Goal: Check status: Check status

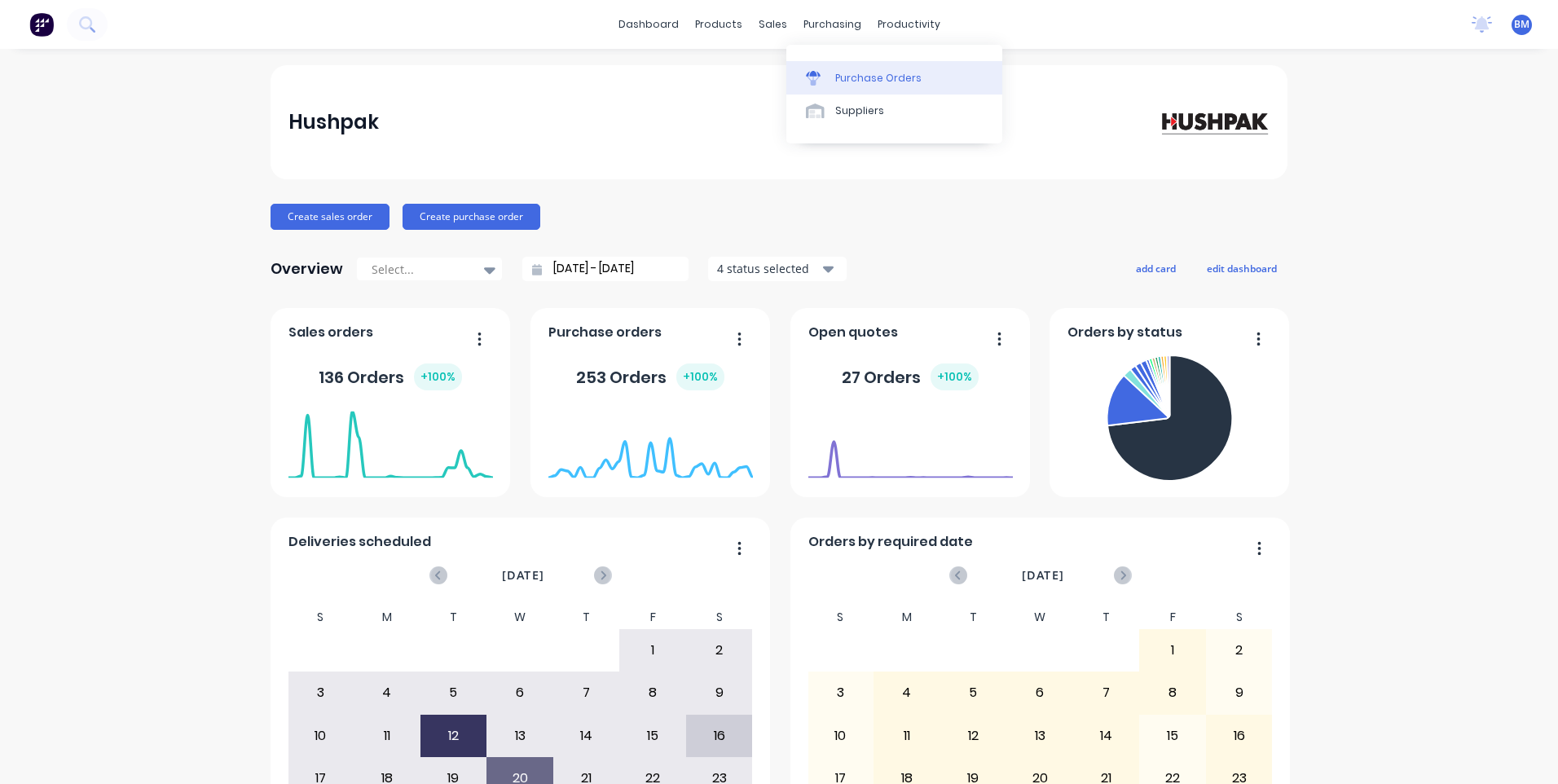
click at [861, 79] on div "Purchase Orders" at bounding box center [879, 78] width 87 height 15
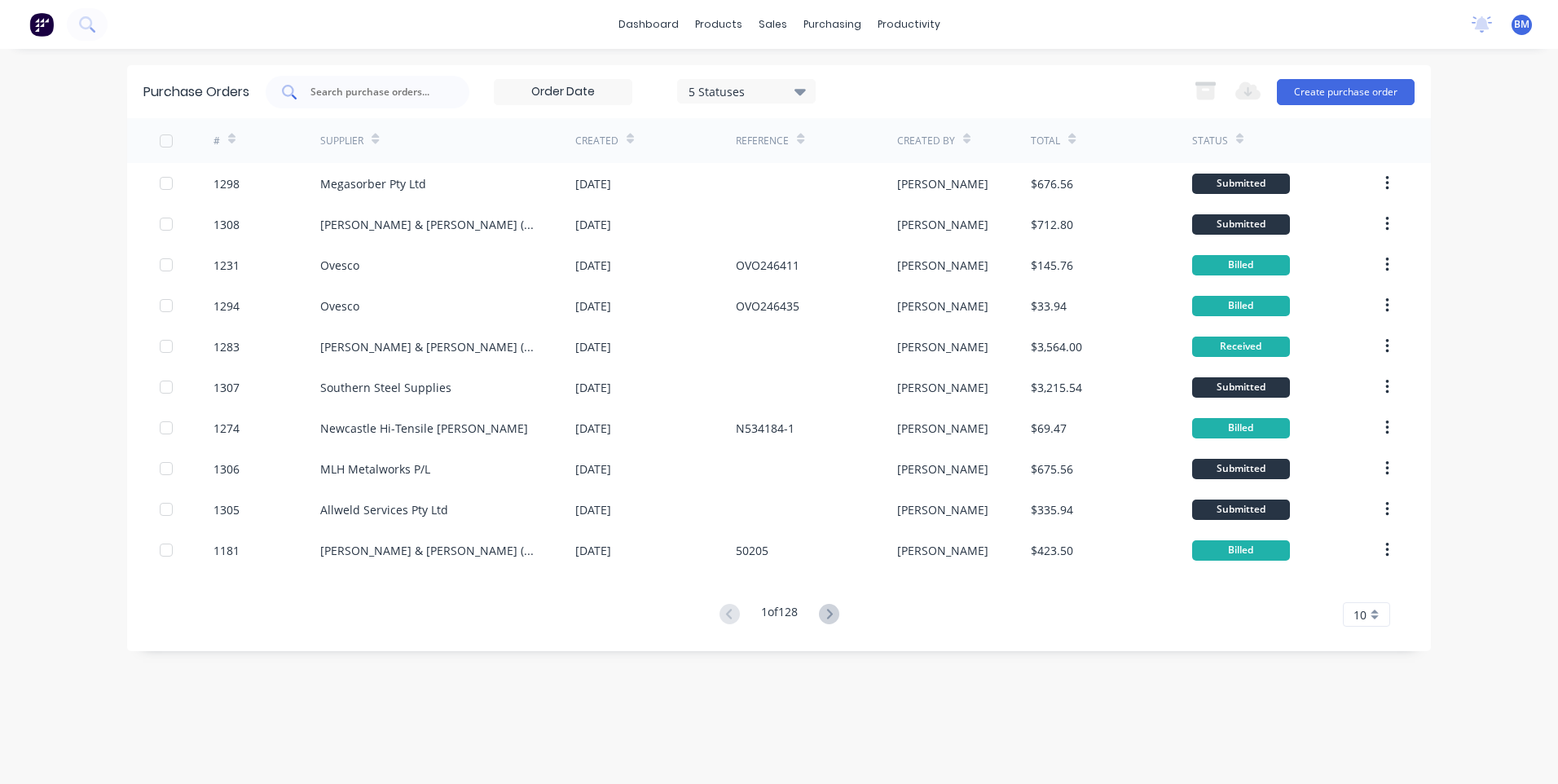
click at [398, 97] on input "text" at bounding box center [377, 92] width 136 height 16
type input "1257"
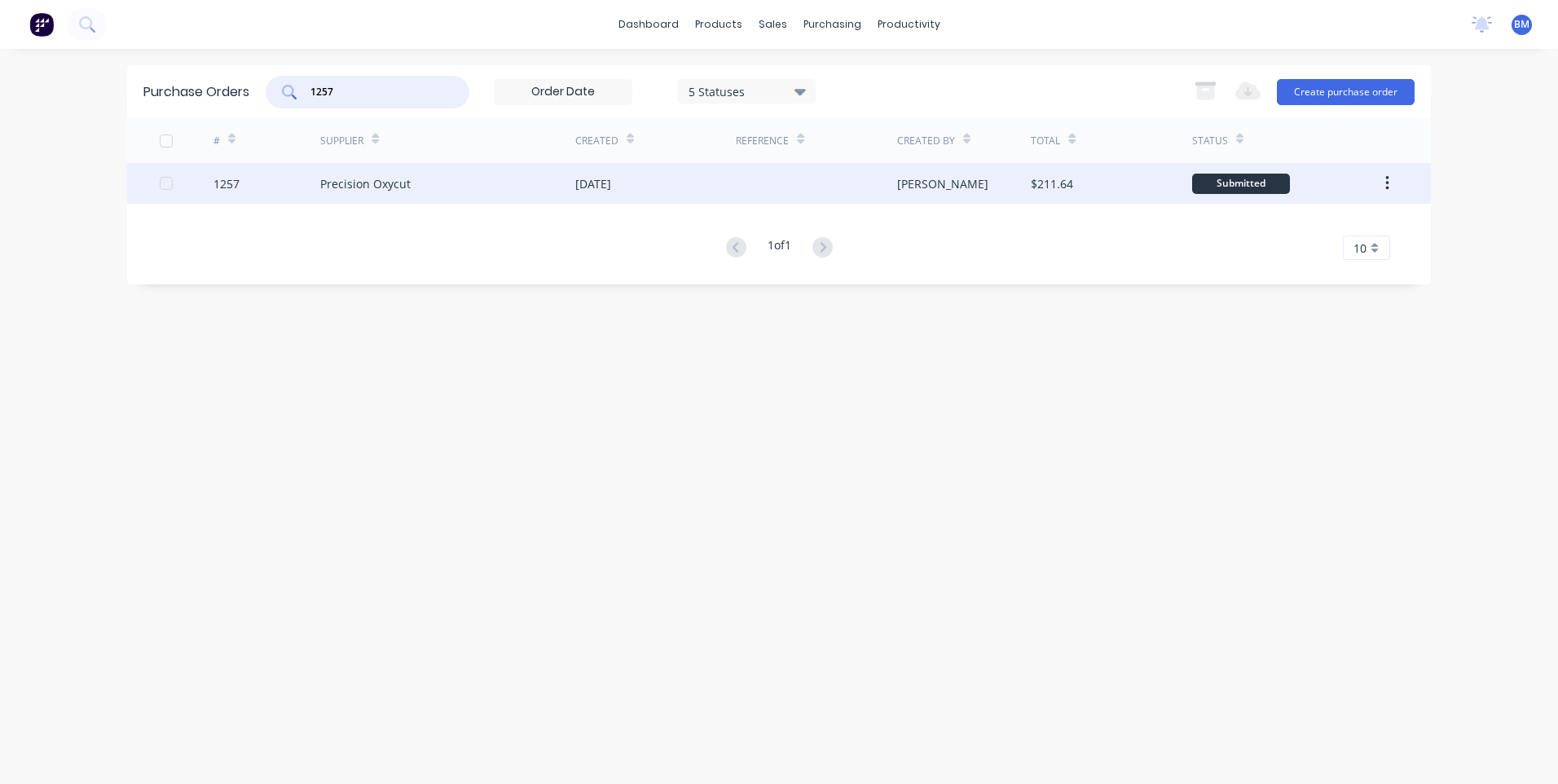
click at [214, 180] on div "1257" at bounding box center [226, 184] width 26 height 17
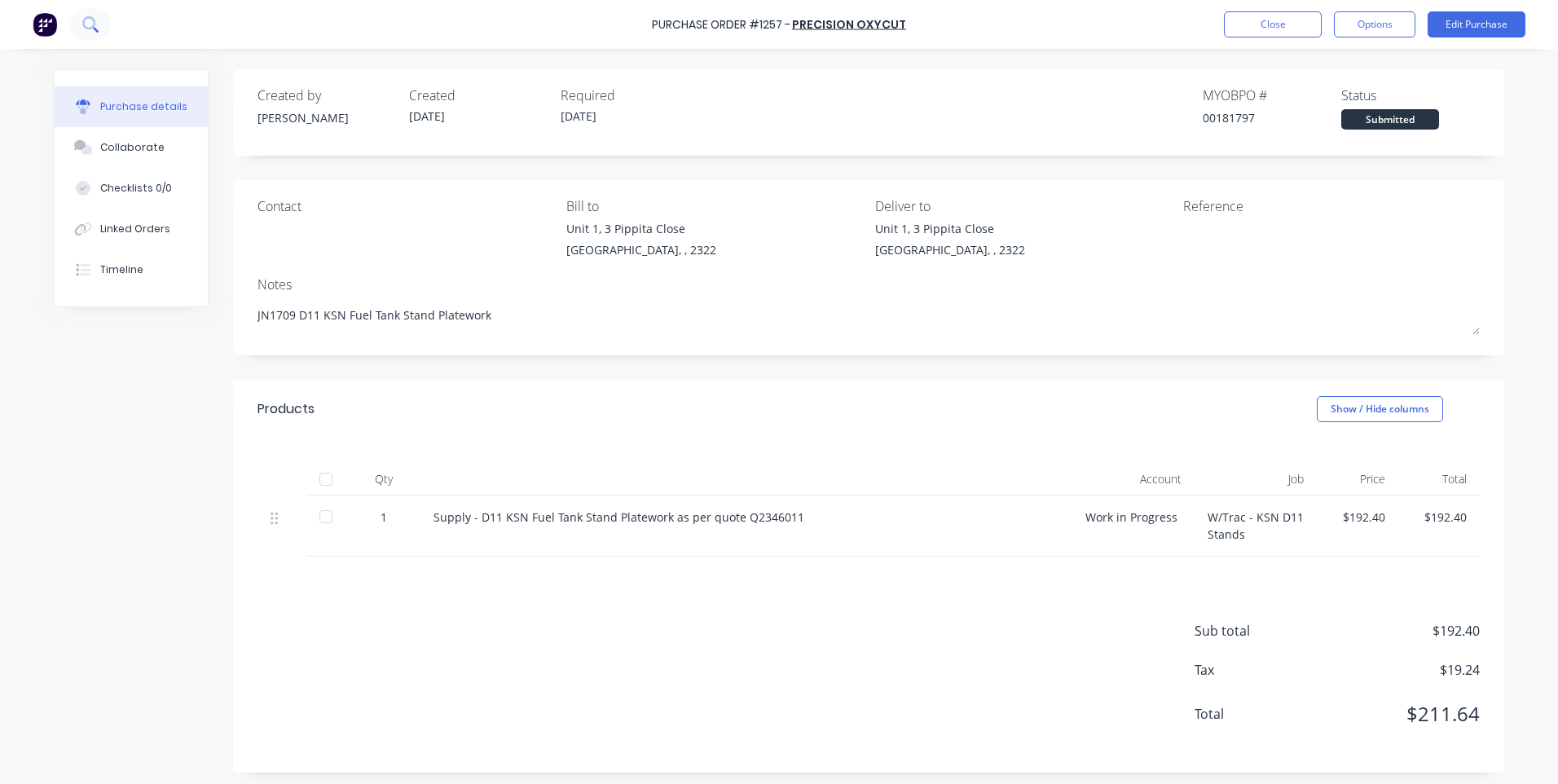
click at [91, 26] on icon at bounding box center [90, 24] width 15 height 15
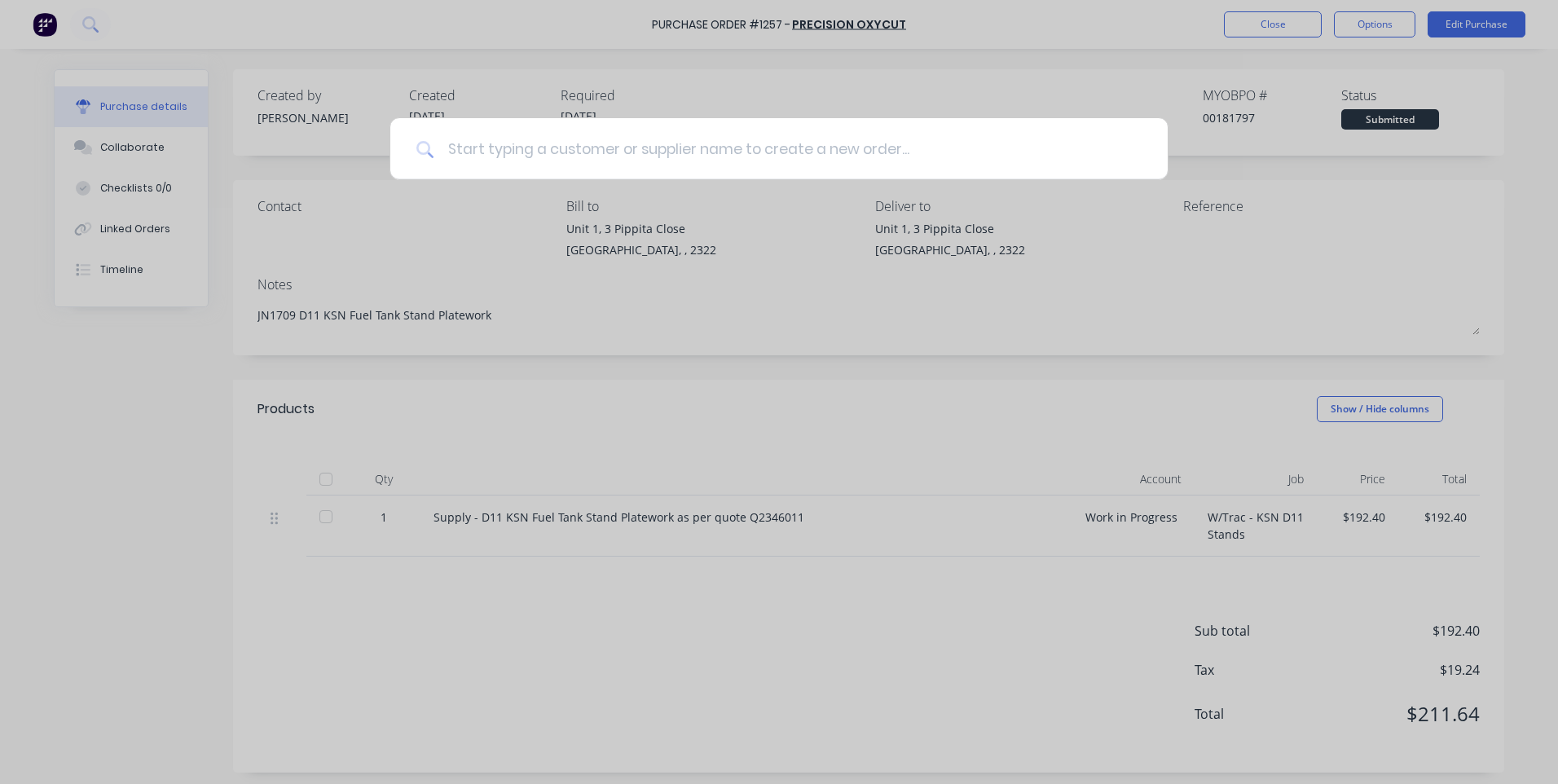
click at [593, 160] on input at bounding box center [788, 148] width 708 height 61
type textarea "x"
type input "1"
type textarea "x"
type input "12"
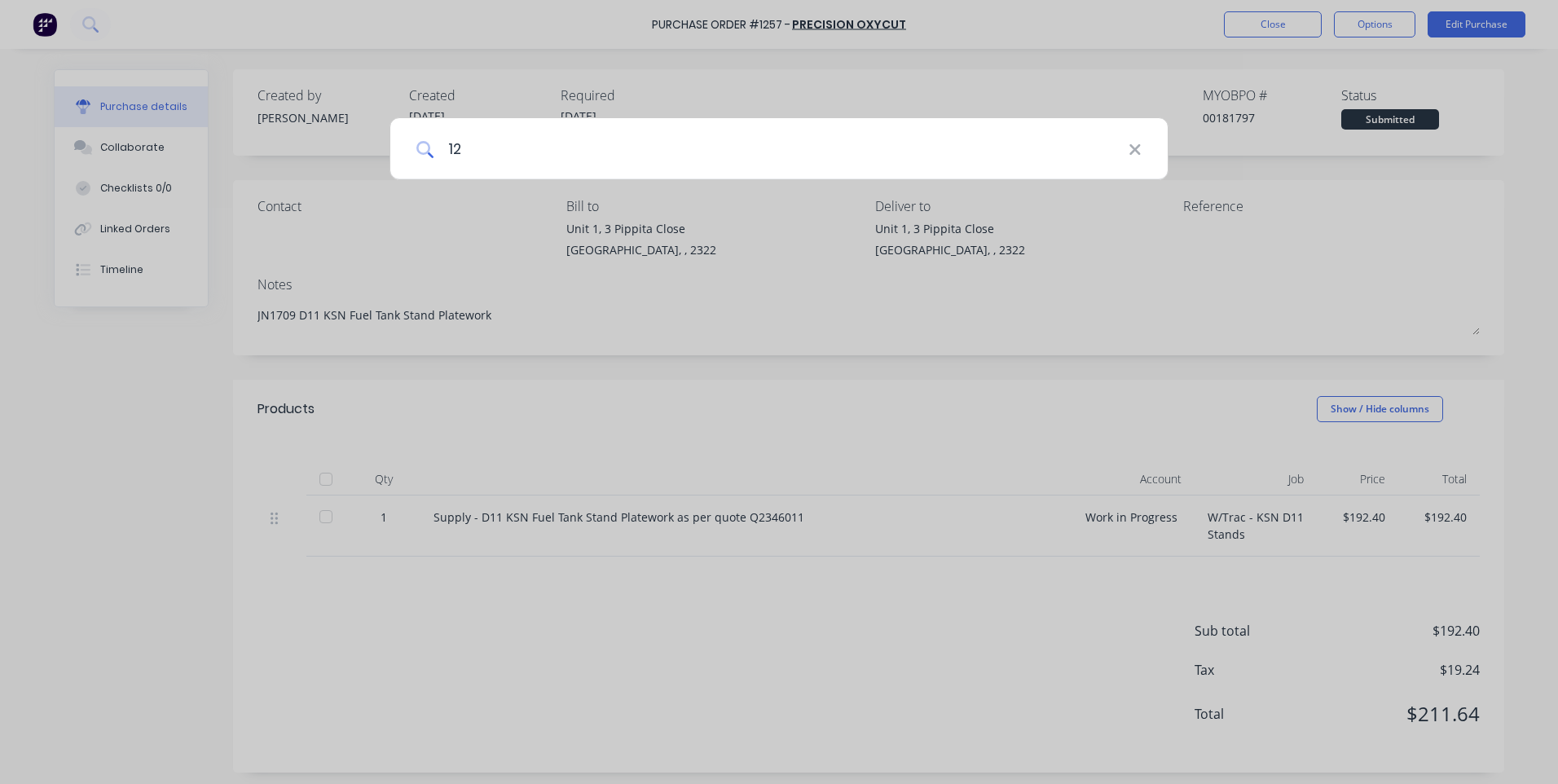
type textarea "x"
type input "121"
type textarea "x"
type input "1211"
type textarea "x"
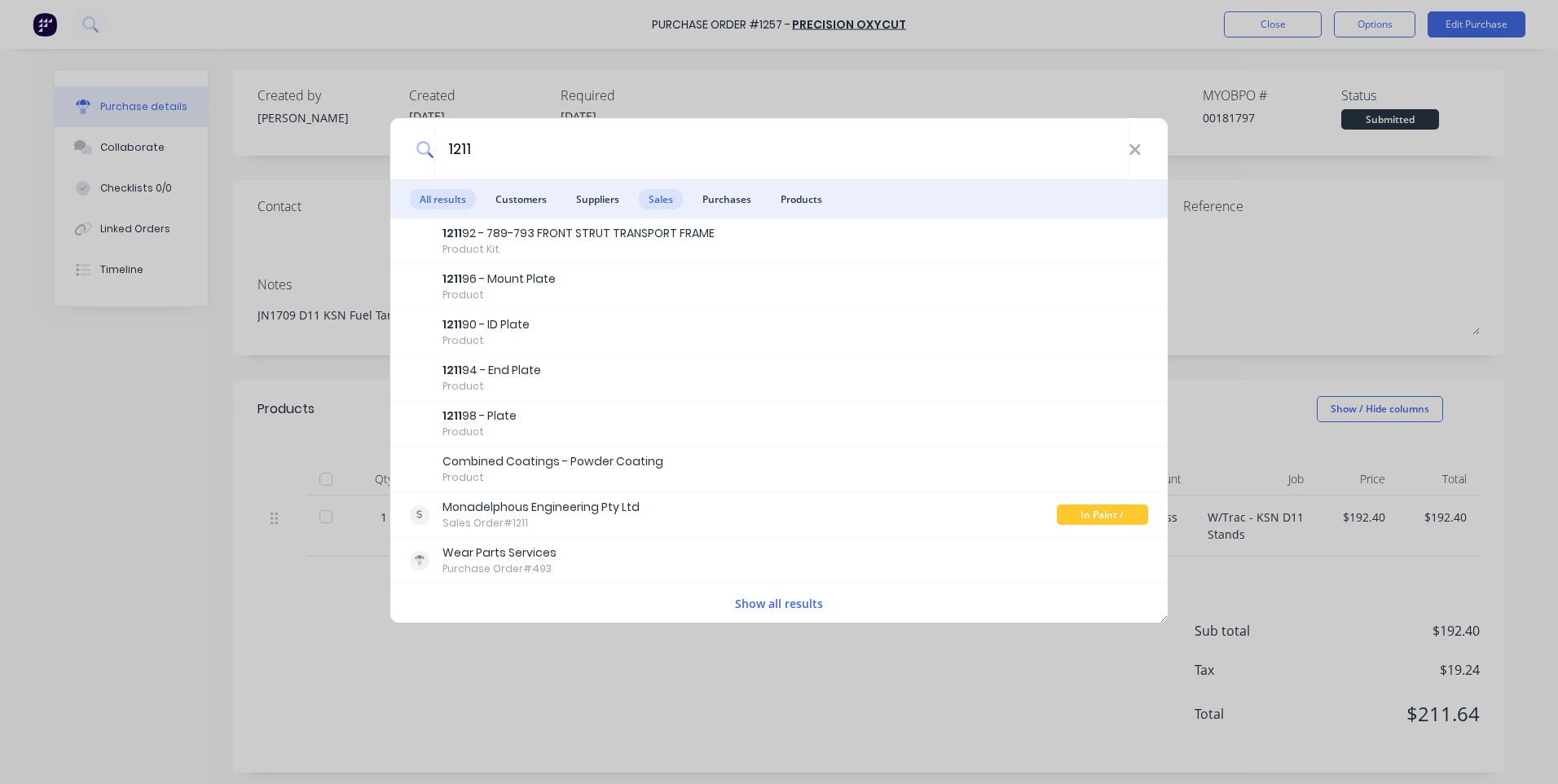
type input "1211"
click at [676, 200] on span "Sales" at bounding box center [661, 199] width 44 height 21
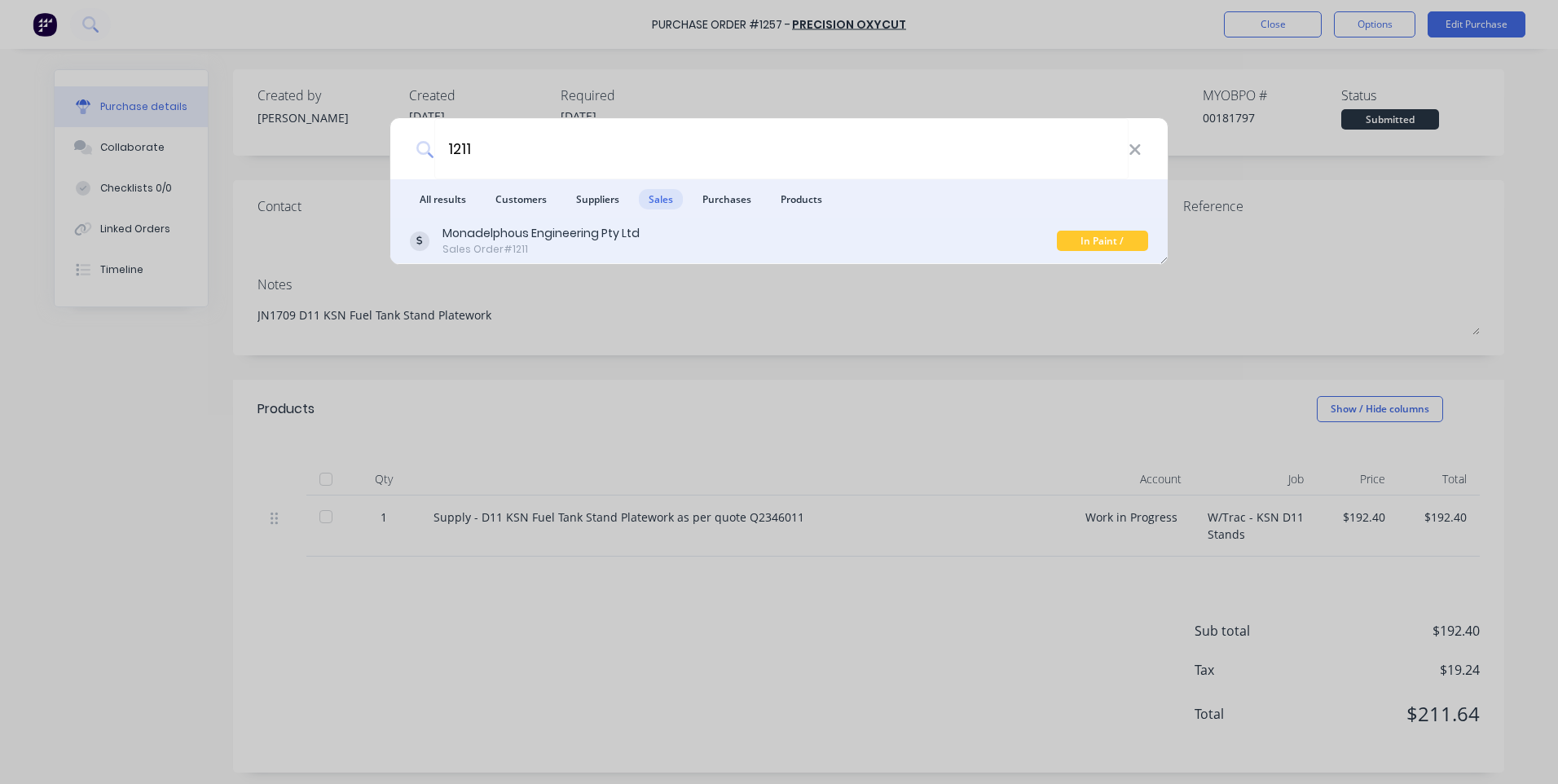
click at [559, 236] on div "Monadelphous Engineering Pty Ltd" at bounding box center [541, 233] width 197 height 17
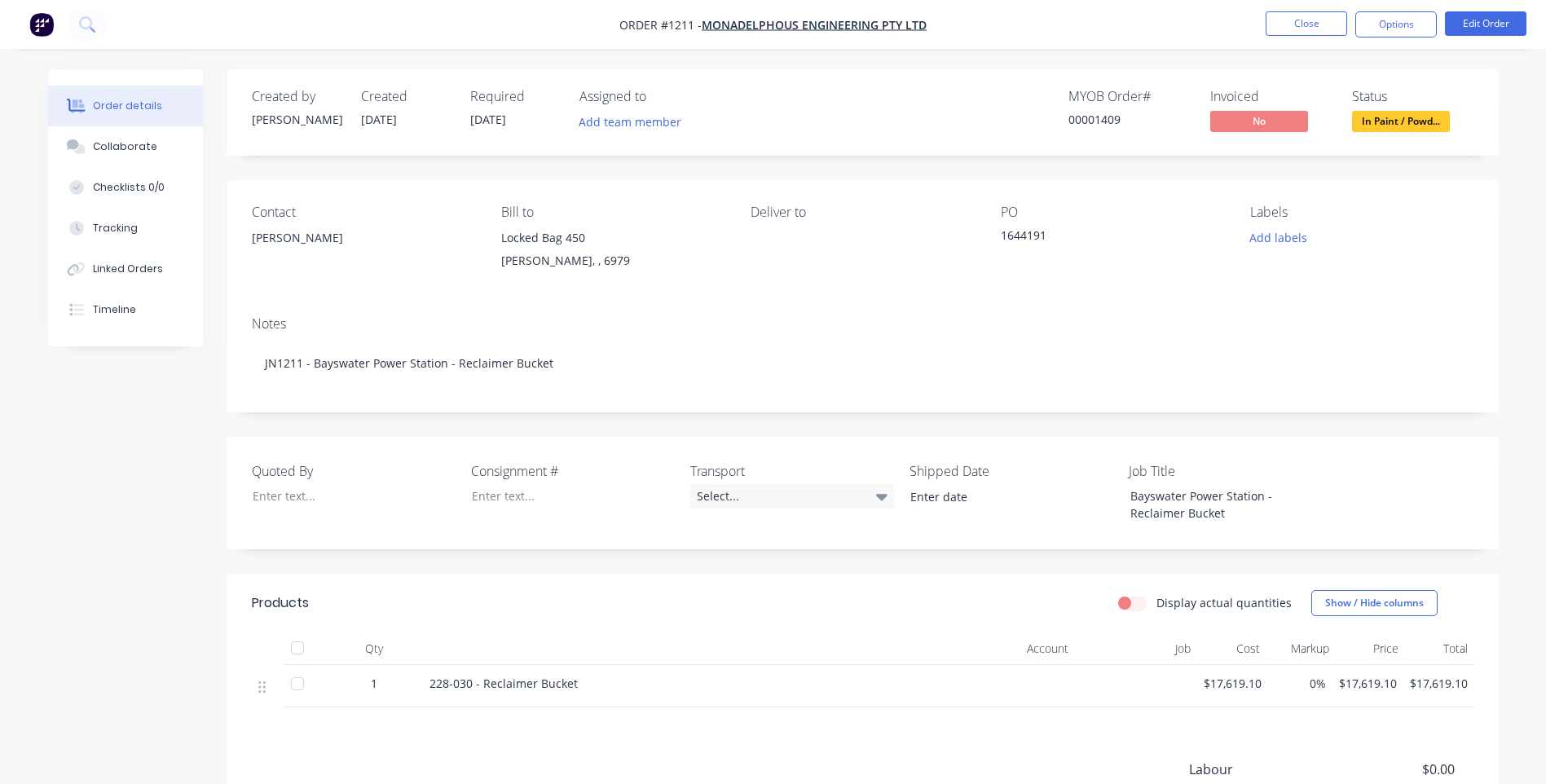
click at [780, 268] on div "Deliver to" at bounding box center [862, 241] width 223 height 74
click at [93, 275] on button "Linked Orders" at bounding box center [125, 268] width 154 height 40
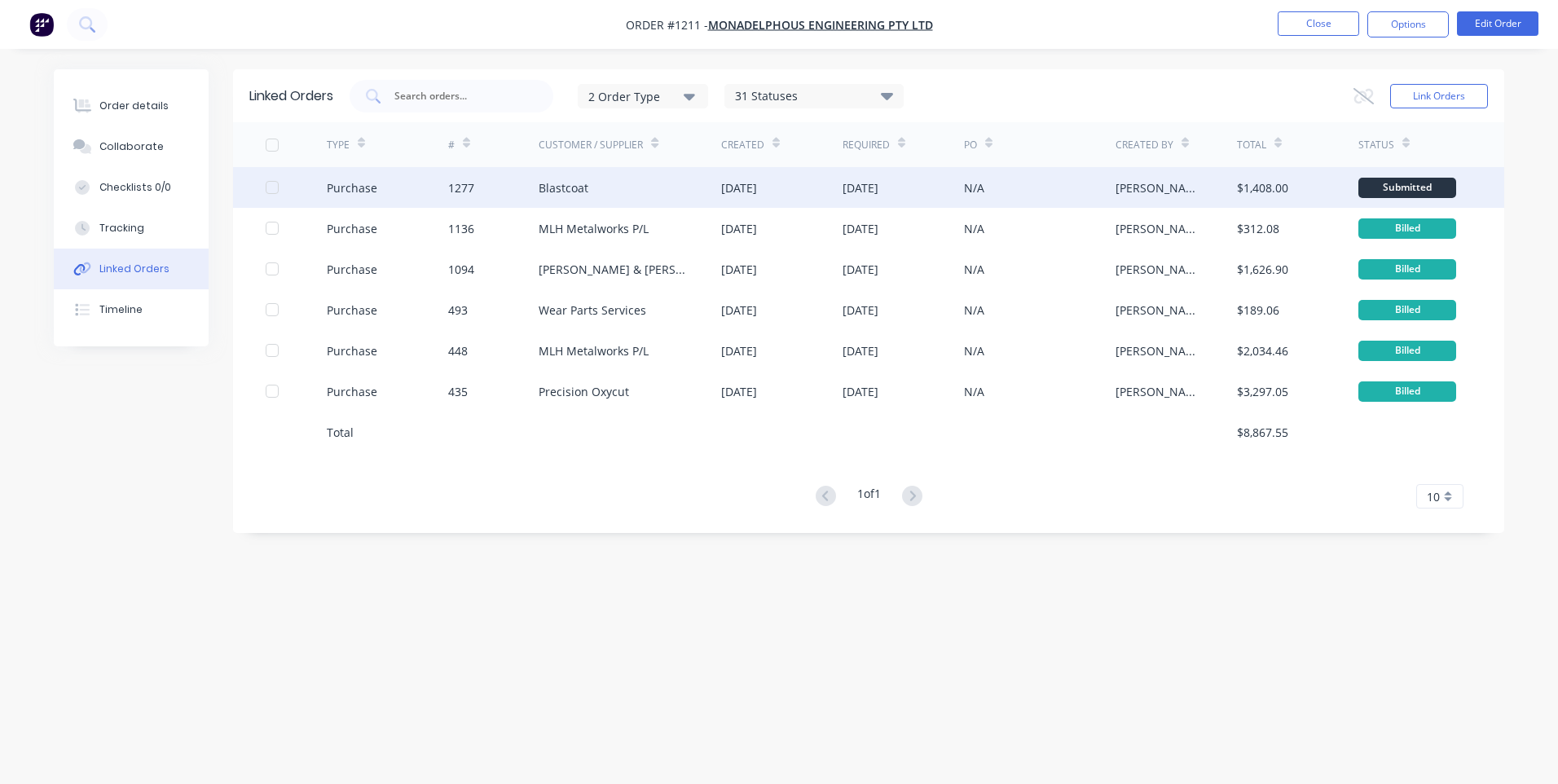
click at [425, 187] on div "Purchase" at bounding box center [388, 187] width 122 height 40
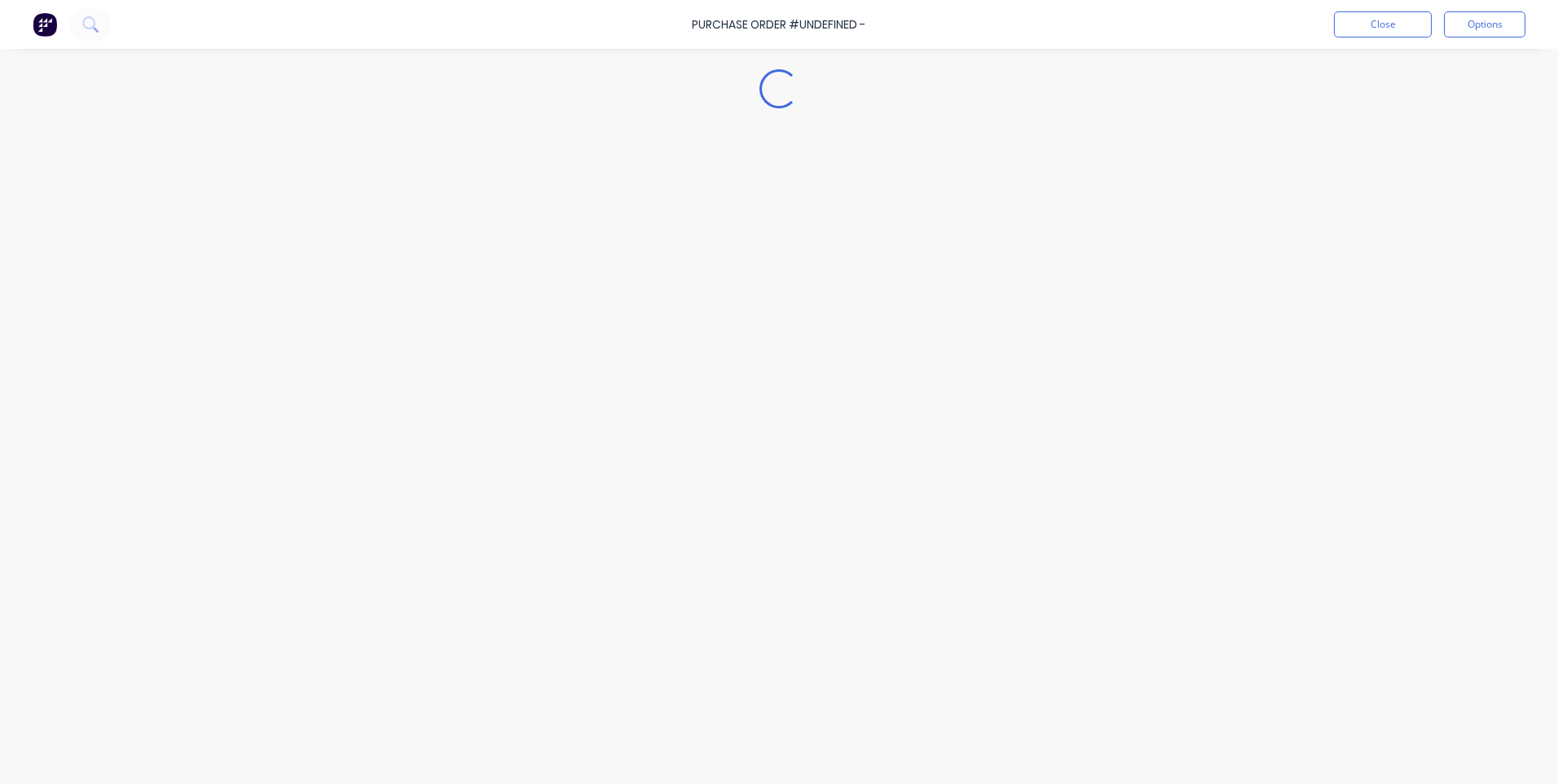
type textarea "x"
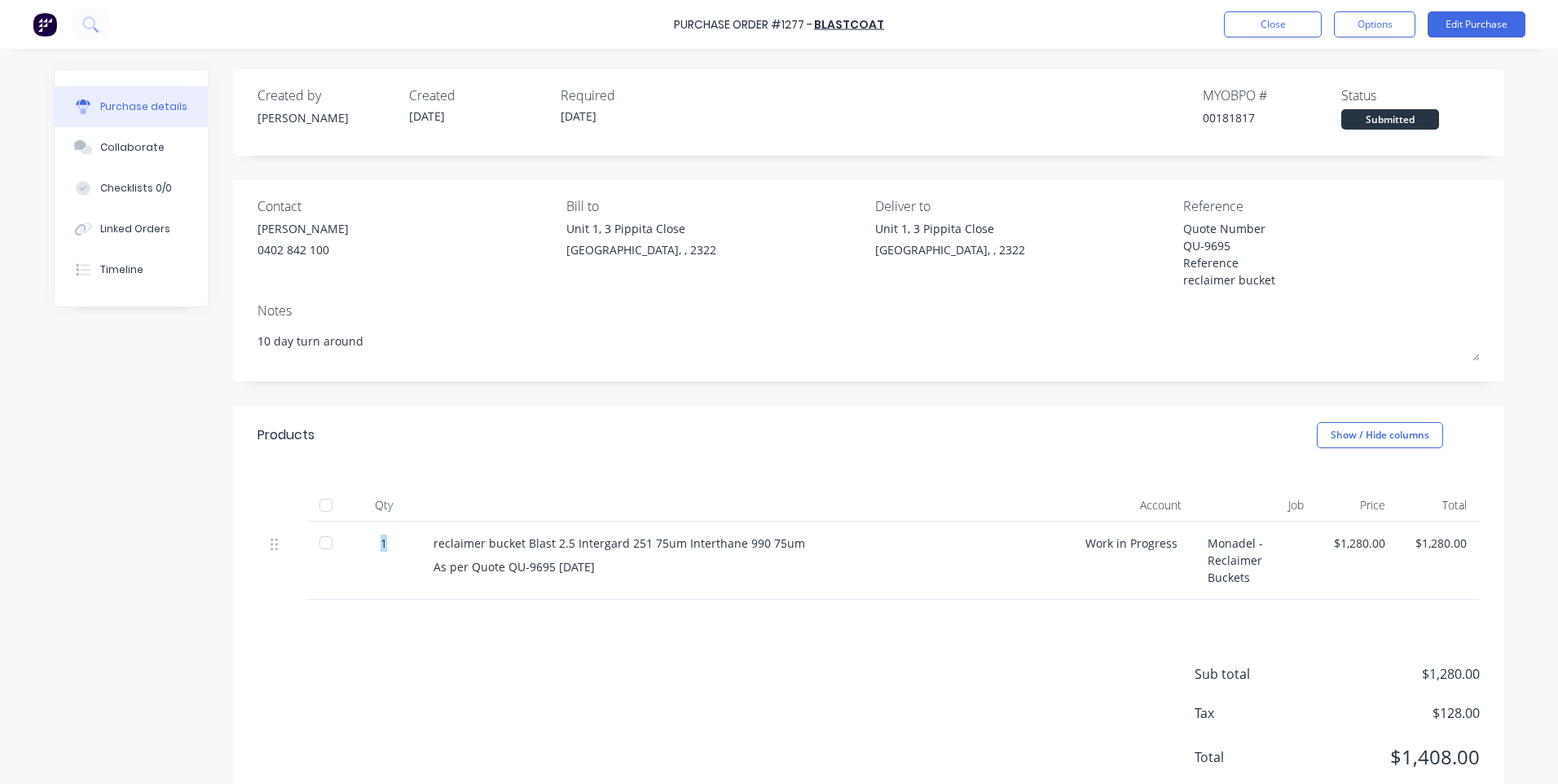
click at [373, 546] on div "1" at bounding box center [383, 543] width 47 height 17
click at [641, 559] on div "reclaimer bucket Blast 2.5 Intergard 251 75um Interthane 990 75um As per Quote …" at bounding box center [746, 560] width 652 height 78
drag, startPoint x: 628, startPoint y: 563, endPoint x: 425, endPoint y: 551, distance: 203.4
click at [425, 551] on div "reclaimer bucket Blast 2.5 Intergard 251 75um Interthane 990 75um As per Quote …" at bounding box center [746, 560] width 652 height 78
drag, startPoint x: 800, startPoint y: 31, endPoint x: 785, endPoint y: 32, distance: 15.0
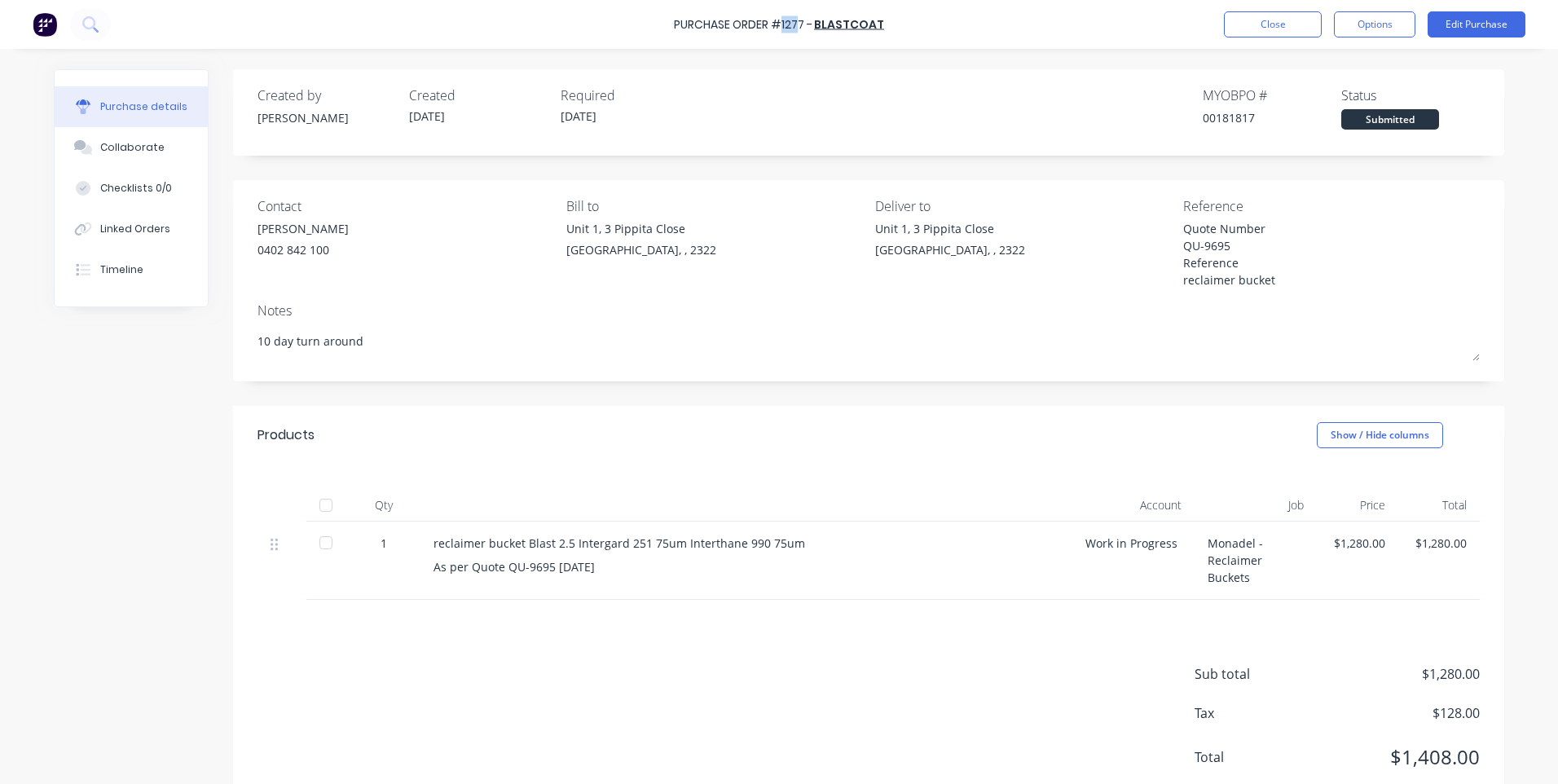
click at [785, 32] on div "Purchase Order #1277 -" at bounding box center [743, 25] width 138 height 17
click at [778, 31] on div "Purchase Order #1277 -" at bounding box center [743, 25] width 138 height 17
drag, startPoint x: 785, startPoint y: 22, endPoint x: 805, endPoint y: 24, distance: 20.1
click at [805, 24] on div "Purchase Order #1277 -" at bounding box center [743, 25] width 138 height 17
drag, startPoint x: 805, startPoint y: 24, endPoint x: 979, endPoint y: 39, distance: 174.6
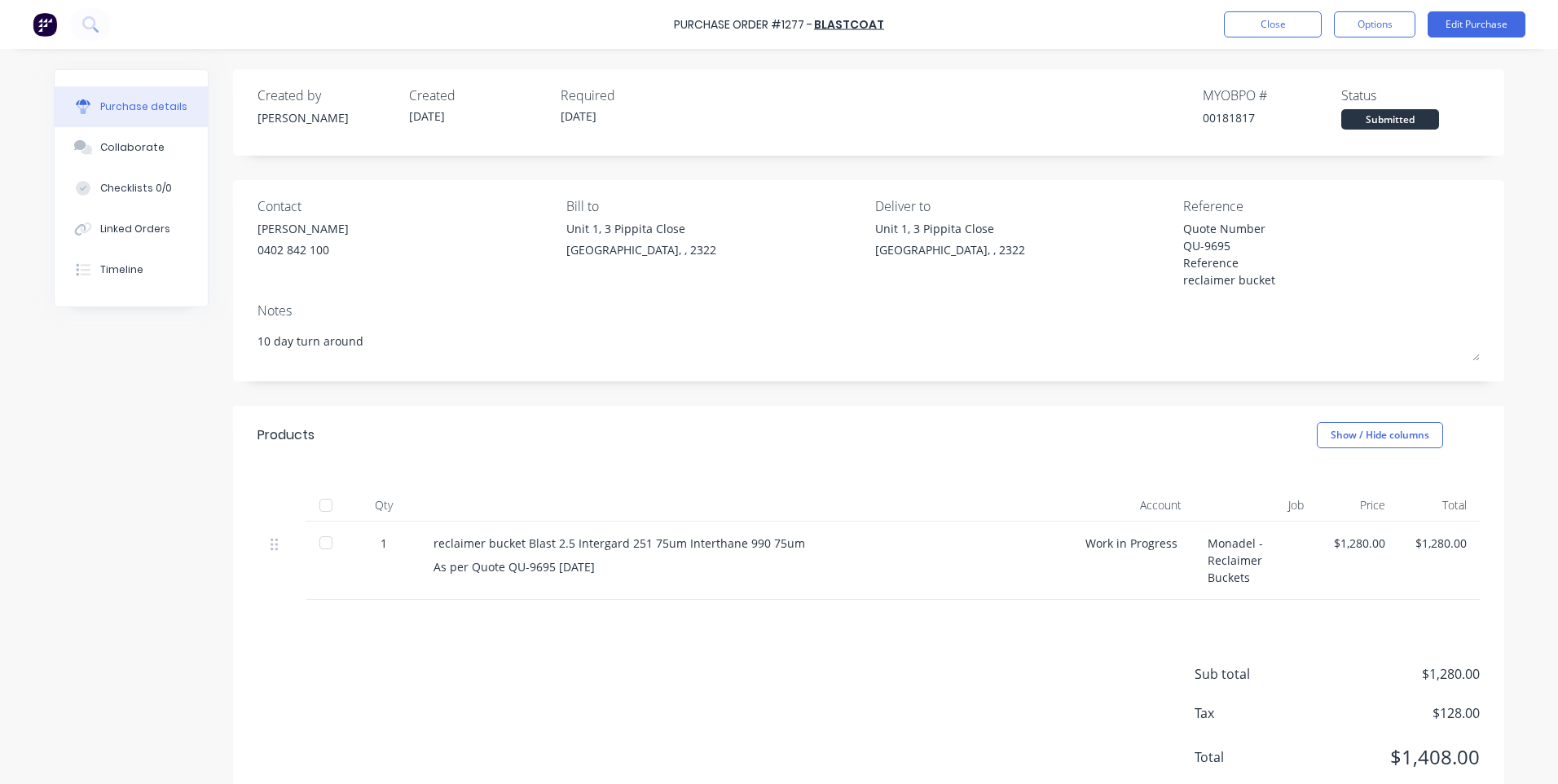
click at [979, 41] on div "Purchase Order #1277 - Blastcoat Close Options Edit Purchase" at bounding box center [779, 24] width 1558 height 49
